Goal: Communication & Community: Answer question/provide support

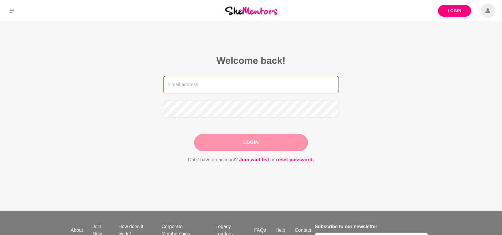
type input "[EMAIL_ADDRESS][DOMAIN_NAME]"
click at [273, 140] on div "Login" at bounding box center [251, 142] width 114 height 17
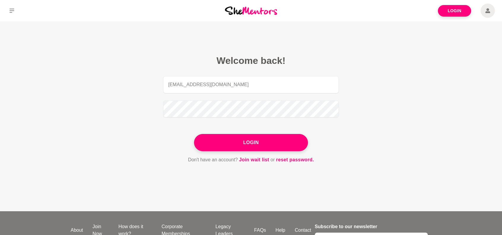
click at [273, 140] on button "Login" at bounding box center [251, 142] width 114 height 17
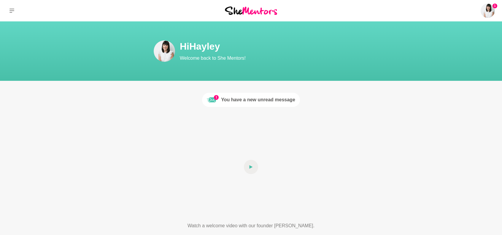
click at [268, 99] on div "You have a new unread message" at bounding box center [258, 99] width 74 height 7
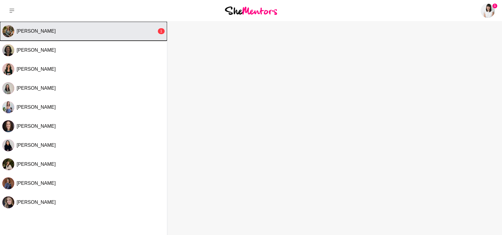
click at [153, 29] on div "[PERSON_NAME]" at bounding box center [87, 31] width 140 height 6
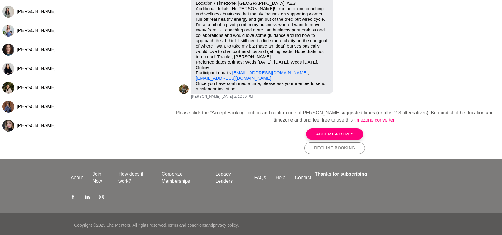
scroll to position [78, 0]
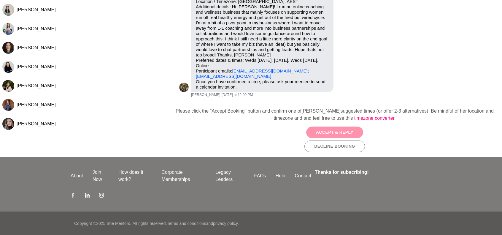
click at [339, 131] on button "Accept & Reply" at bounding box center [334, 132] width 57 height 12
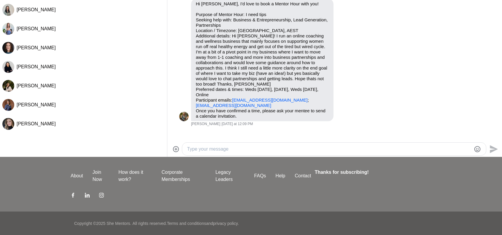
scroll to position [1, 0]
click at [251, 149] on textarea "Type your message" at bounding box center [329, 148] width 284 height 7
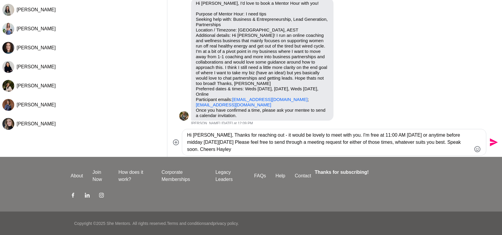
type textarea "Hi [PERSON_NAME], Thanks for reaching out - it would be lovely to meet with you…"
click at [493, 139] on icon "Send" at bounding box center [492, 141] width 9 height 9
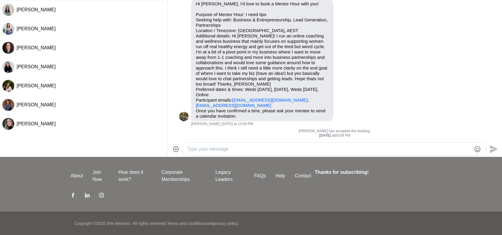
scroll to position [0, 0]
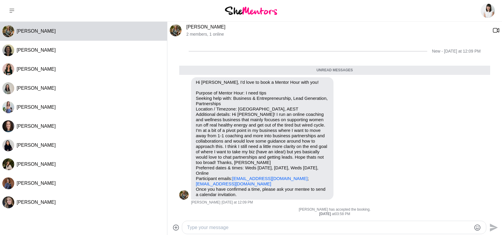
click at [243, 12] on img at bounding box center [251, 11] width 52 height 8
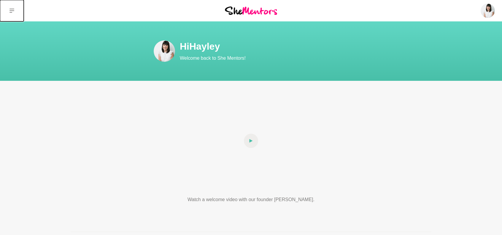
click at [11, 11] on icon at bounding box center [11, 11] width 5 height 4
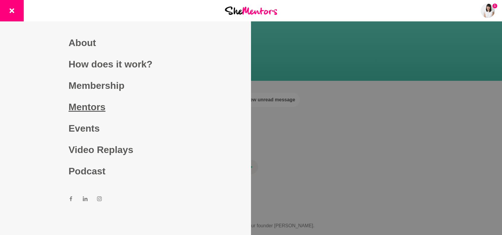
click at [88, 110] on link "Mentors" at bounding box center [126, 106] width 114 height 21
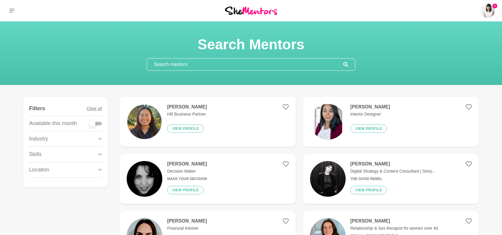
click at [204, 64] on input "text" at bounding box center [245, 64] width 196 height 12
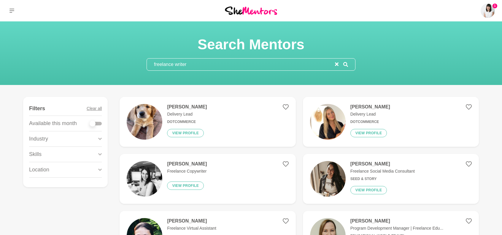
type input "freelance writer"
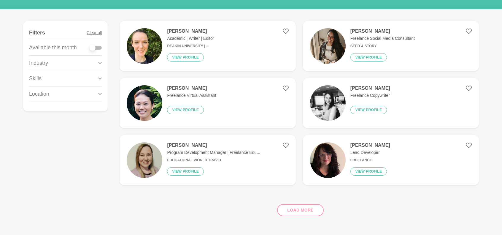
scroll to position [89, 0]
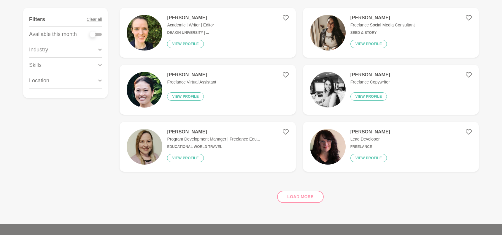
click at [295, 196] on div "Load more" at bounding box center [299, 194] width 359 height 36
click at [372, 77] on div "[PERSON_NAME] Freelance Copywriter View profile" at bounding box center [367, 90] width 44 height 36
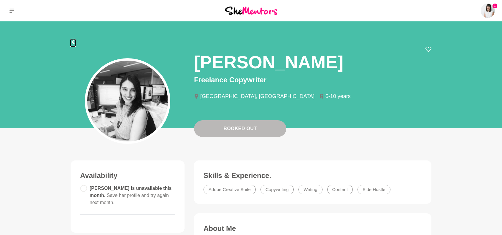
click at [72, 41] on icon at bounding box center [72, 41] width 3 height 5
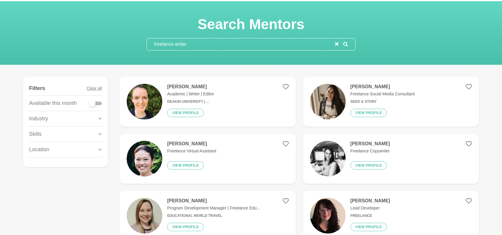
scroll to position [30, 0]
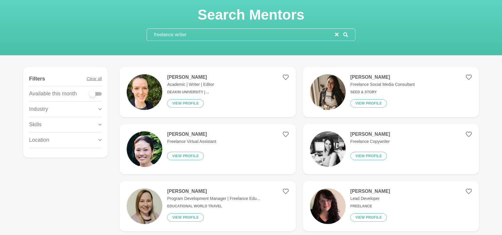
click at [201, 80] on div "[PERSON_NAME] Academic | Writer | Editor Deakin University | ... View profile" at bounding box center [188, 92] width 52 height 36
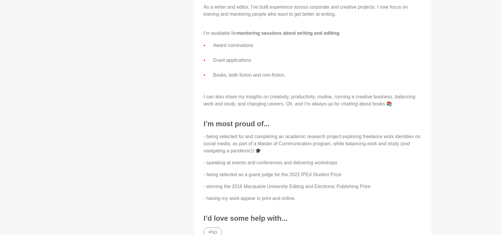
scroll to position [356, 0]
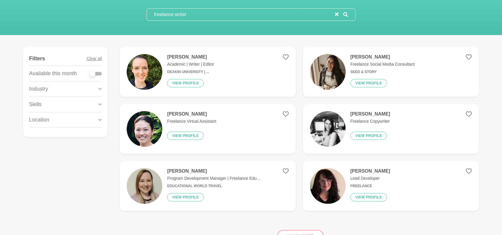
scroll to position [59, 0]
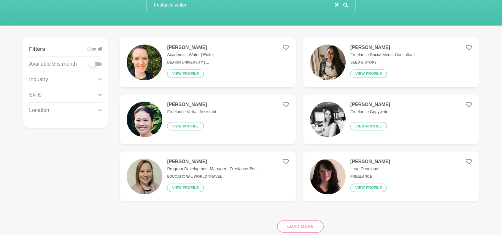
click at [372, 45] on h4 "[PERSON_NAME]" at bounding box center [382, 47] width 64 height 6
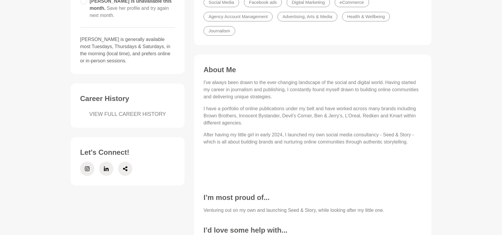
scroll to position [178, 0]
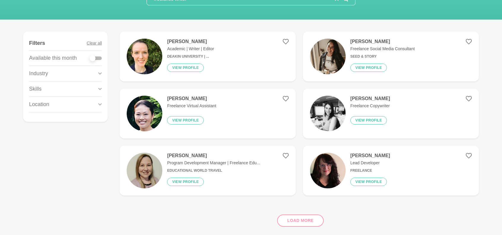
scroll to position [89, 0]
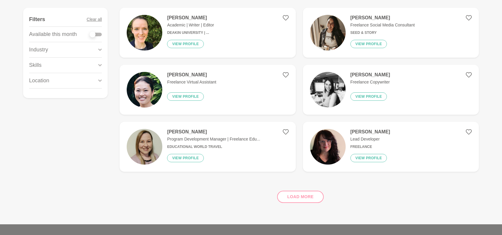
click at [215, 137] on p "Program Development Manager | Freelance Edu..." at bounding box center [213, 139] width 93 height 6
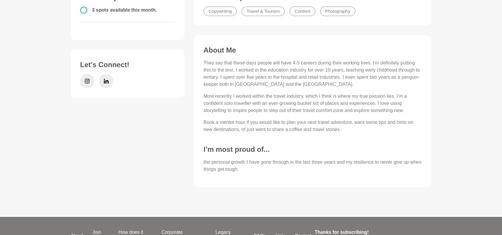
scroll to position [119, 0]
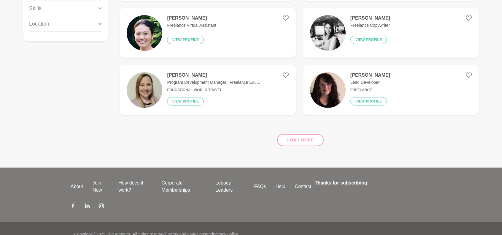
scroll to position [148, 0]
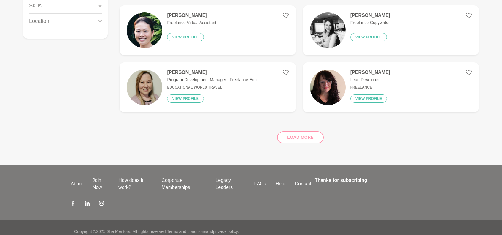
click at [379, 78] on p "Lead Developer" at bounding box center [370, 80] width 40 height 6
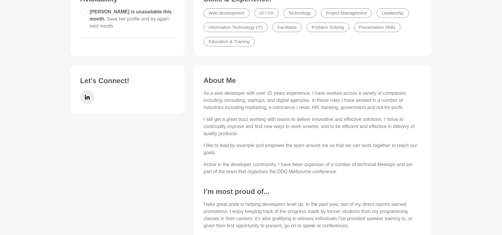
scroll to position [178, 0]
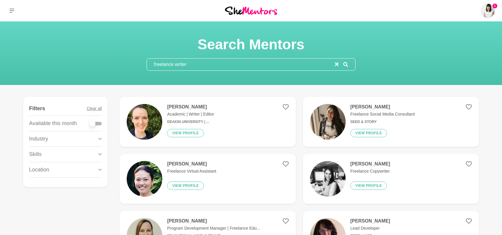
click at [384, 161] on h4 "[PERSON_NAME]" at bounding box center [370, 164] width 40 height 6
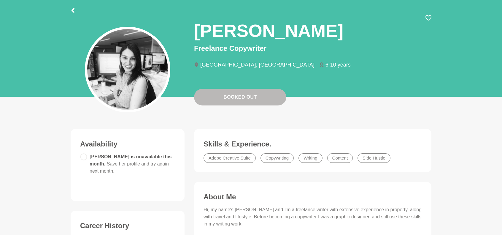
scroll to position [119, 0]
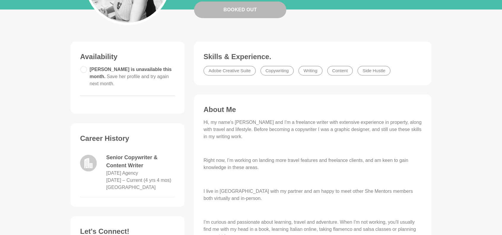
click at [308, 71] on li "Writing" at bounding box center [310, 70] width 24 height 9
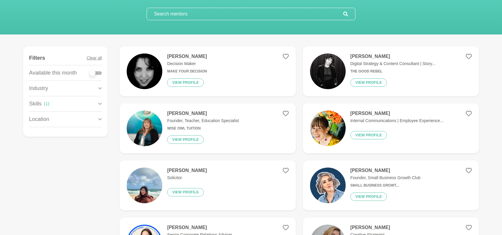
scroll to position [59, 0]
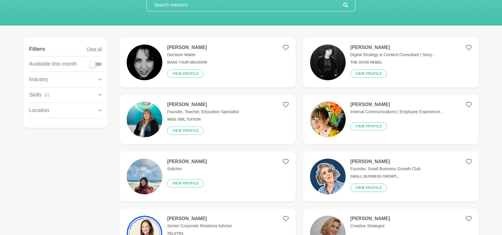
click at [377, 57] on p "Digital Strategy & Content Consultant | Story..." at bounding box center [392, 55] width 85 height 6
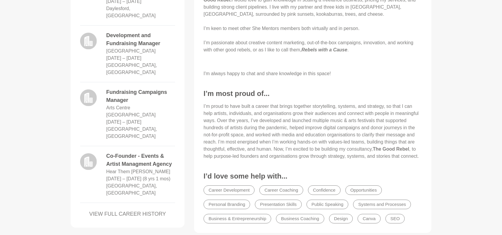
scroll to position [386, 0]
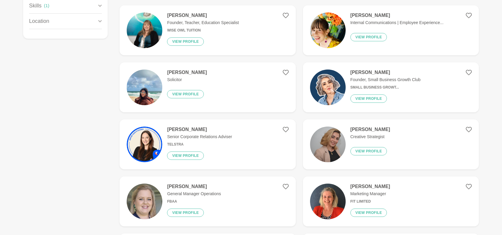
scroll to position [178, 0]
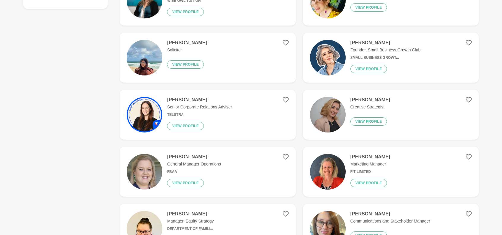
click at [391, 49] on p "Founder, Small Business Growth Club" at bounding box center [385, 50] width 70 height 6
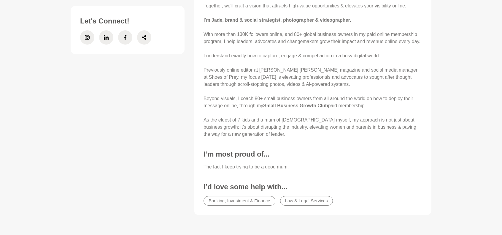
scroll to position [326, 0]
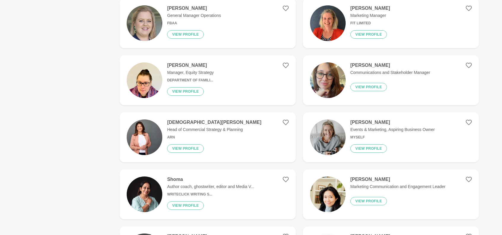
scroll to position [356, 0]
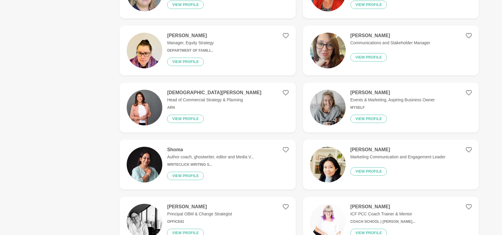
click at [393, 106] on h6 "Myself" at bounding box center [392, 107] width 85 height 4
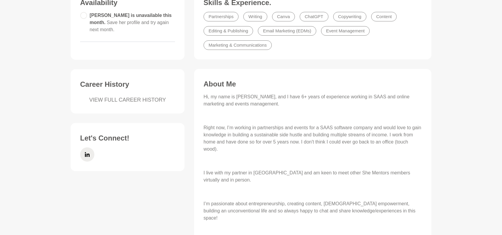
scroll to position [178, 0]
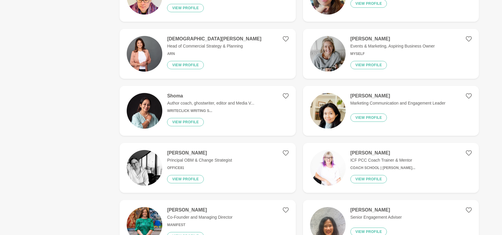
scroll to position [415, 0]
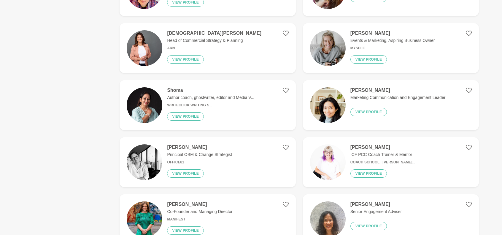
click at [238, 97] on p "Author coach, ghostwriter, editor and Media V..." at bounding box center [210, 97] width 87 height 6
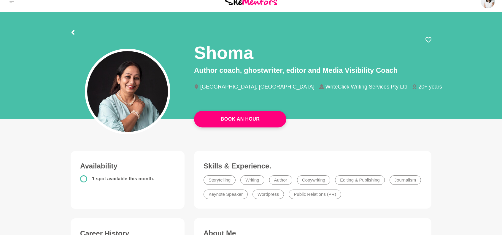
scroll to position [30, 0]
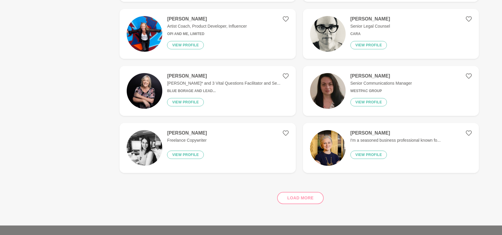
scroll to position [801, 0]
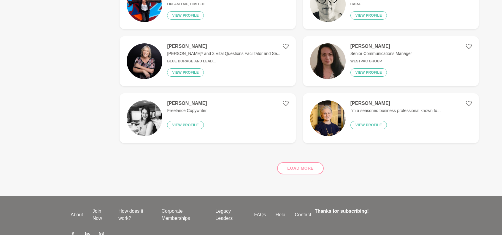
click at [392, 109] on p "I'm a seasoned business professional known fo..." at bounding box center [395, 110] width 90 height 6
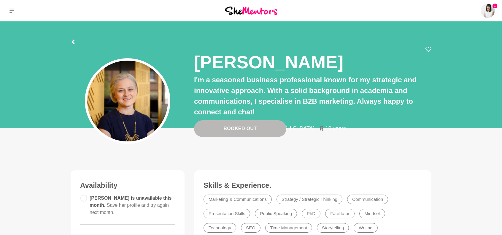
click at [75, 41] on div at bounding box center [251, 41] width 361 height 11
